Goal: Task Accomplishment & Management: Complete application form

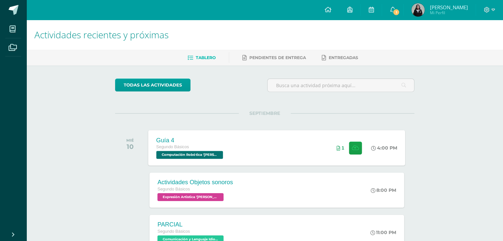
click at [223, 149] on div "Segundo Básicos" at bounding box center [190, 147] width 68 height 7
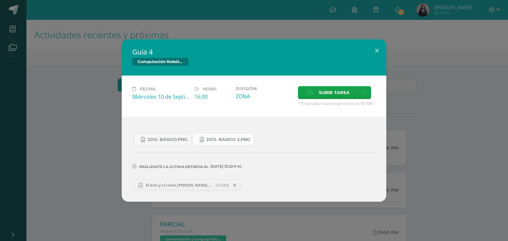
click at [204, 139] on link "2do. Básico 2.png" at bounding box center [223, 139] width 61 height 13
click at [177, 140] on span "2do. Básico.png" at bounding box center [167, 139] width 40 height 5
click at [233, 1] on div "Guía 4 Computación Robótica Fecha: [DATE] Hora: 16:00 División: Subir tarea" at bounding box center [254, 120] width 508 height 241
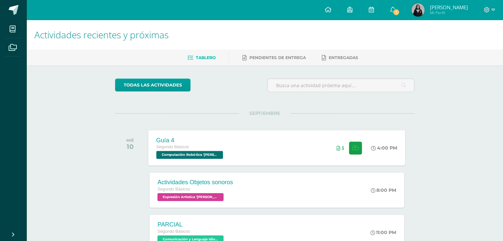
click at [245, 143] on div "Guía 4 Segundo Básicos Computación Robótica '[PERSON_NAME]' 4:00 PM 1 Guía 4 Co…" at bounding box center [276, 147] width 257 height 35
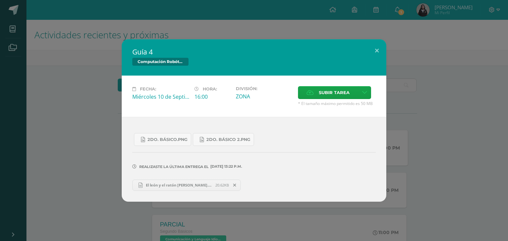
click at [233, 185] on span at bounding box center [234, 185] width 11 height 7
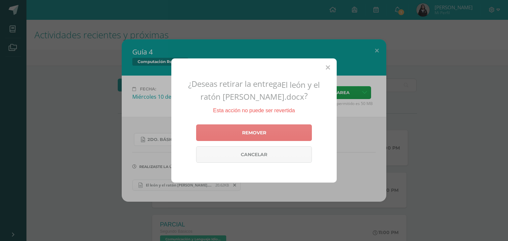
click at [243, 135] on link "Remover" at bounding box center [254, 133] width 116 height 17
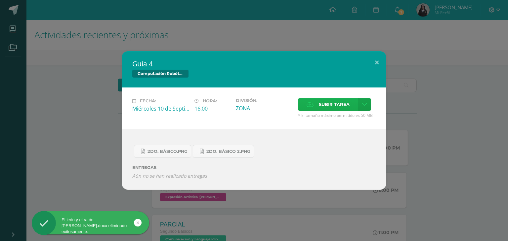
click at [316, 108] on label "Subir tarea" at bounding box center [328, 104] width 60 height 13
click at [0, 0] on input "Subir tarea" at bounding box center [0, 0] width 0 height 0
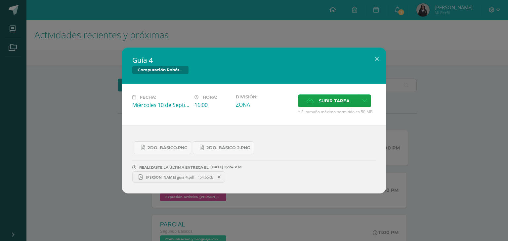
click at [464, 77] on div "Guía 4 Computación Robótica Fecha: [DATE] Hora: 16:00 División: Subir tarea" at bounding box center [254, 121] width 503 height 146
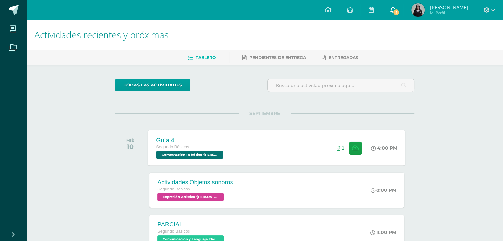
click at [400, 13] on span "1" at bounding box center [395, 12] width 7 height 7
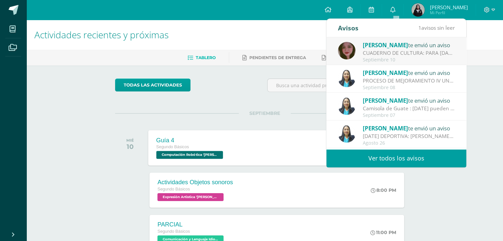
click at [405, 43] on div "[PERSON_NAME] te envió un aviso" at bounding box center [409, 45] width 92 height 9
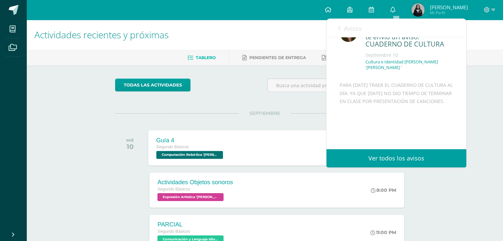
scroll to position [33, 0]
